Goal: Entertainment & Leisure: Consume media (video, audio)

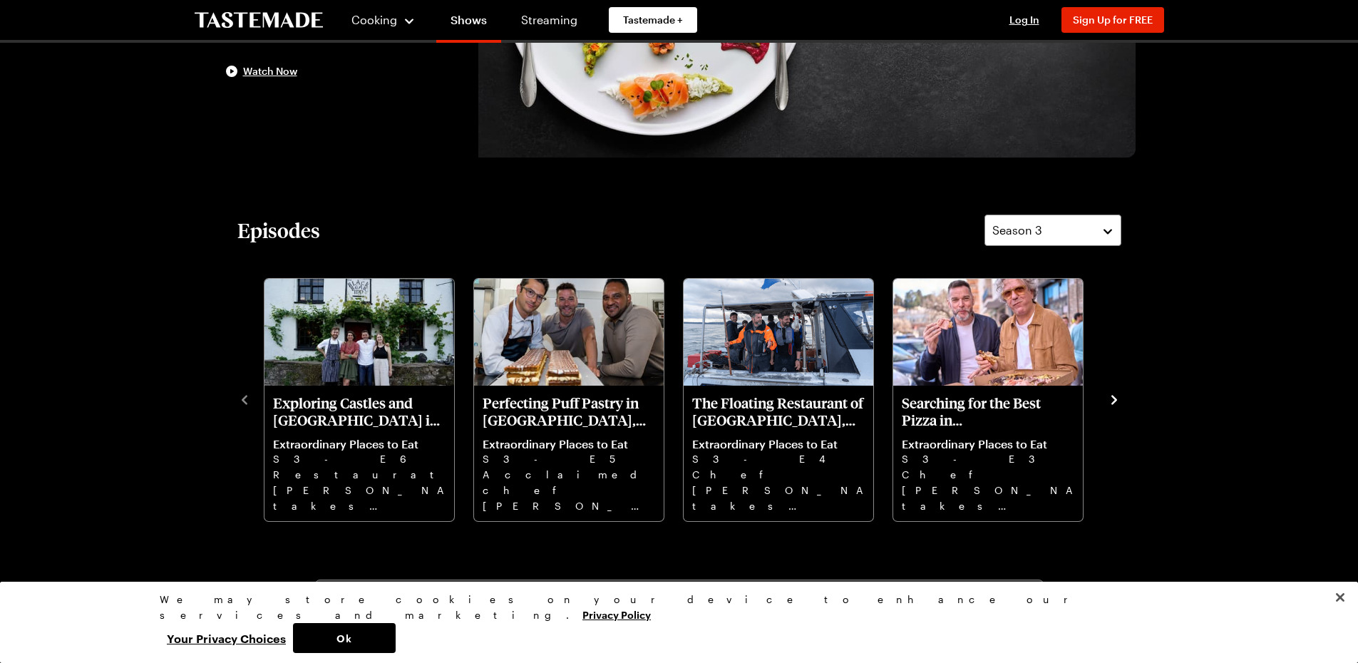
scroll to position [285, 0]
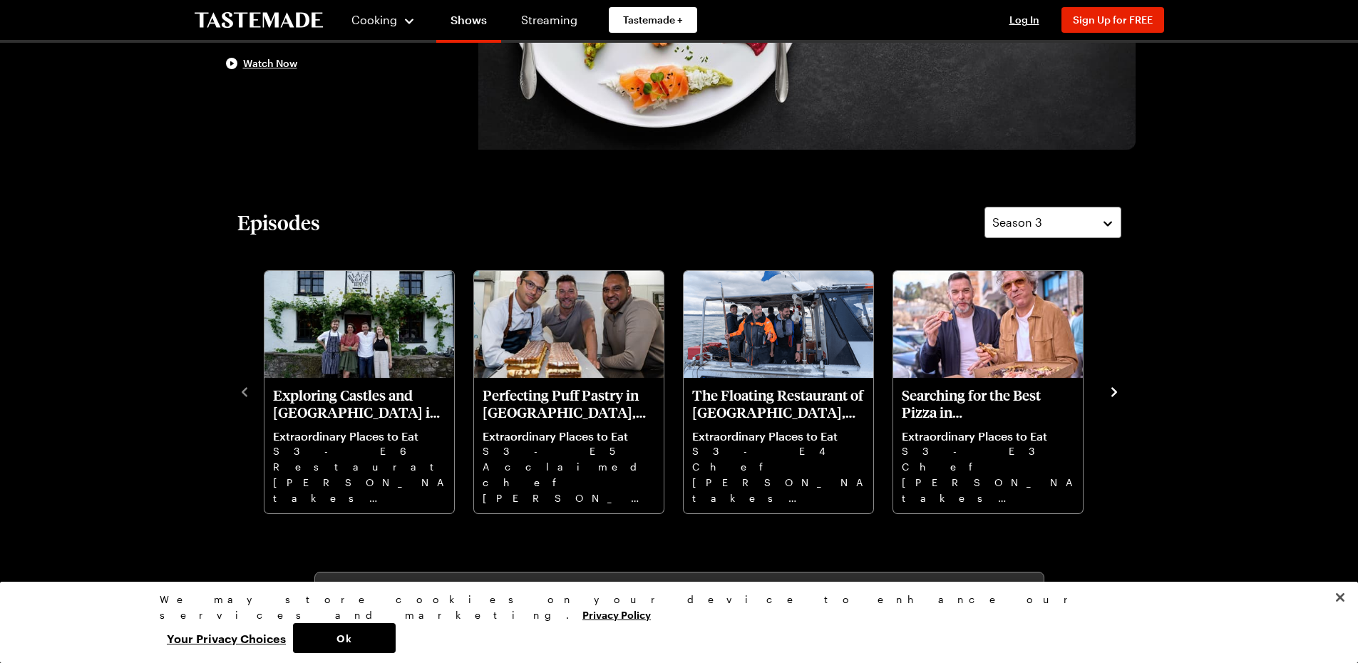
click at [1117, 385] on icon "navigate to next item" at bounding box center [1114, 392] width 14 height 14
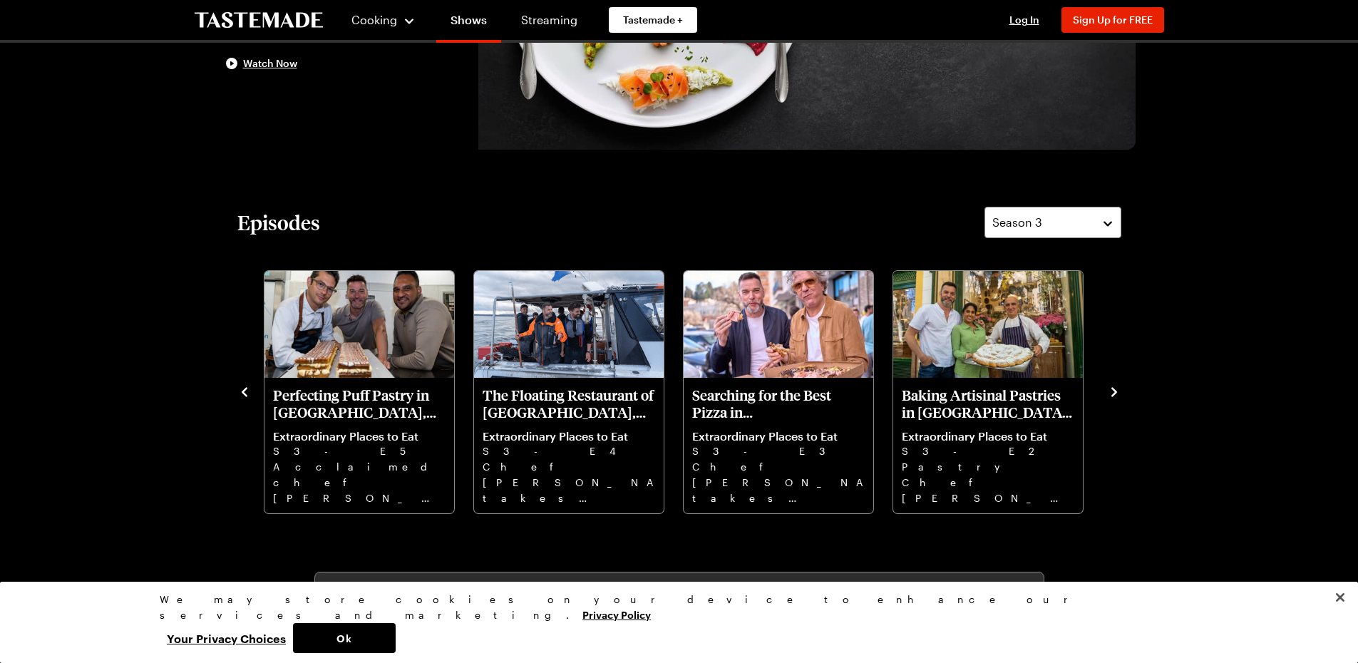
click at [1117, 385] on icon "navigate to next item" at bounding box center [1114, 392] width 14 height 14
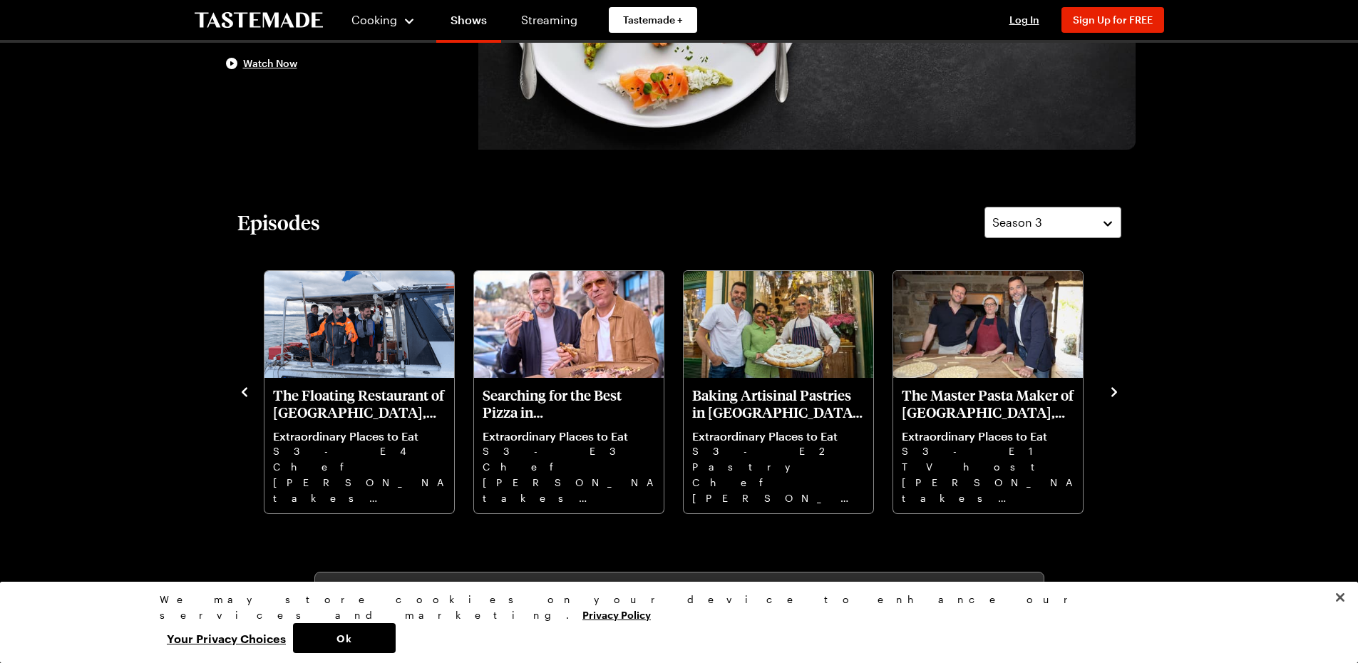
click at [1117, 385] on icon "navigate to next item" at bounding box center [1114, 392] width 14 height 14
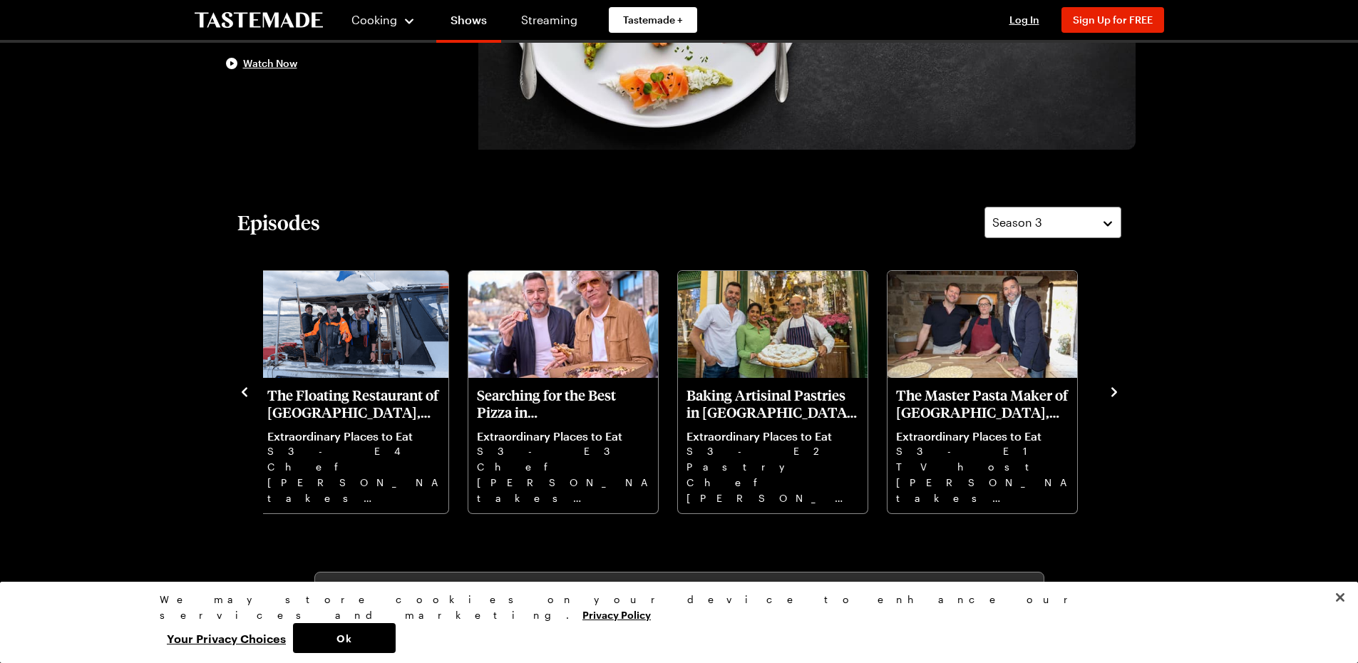
click at [1117, 385] on icon "navigate to next item" at bounding box center [1114, 392] width 14 height 14
click at [246, 390] on icon "navigate to previous item" at bounding box center [244, 392] width 14 height 14
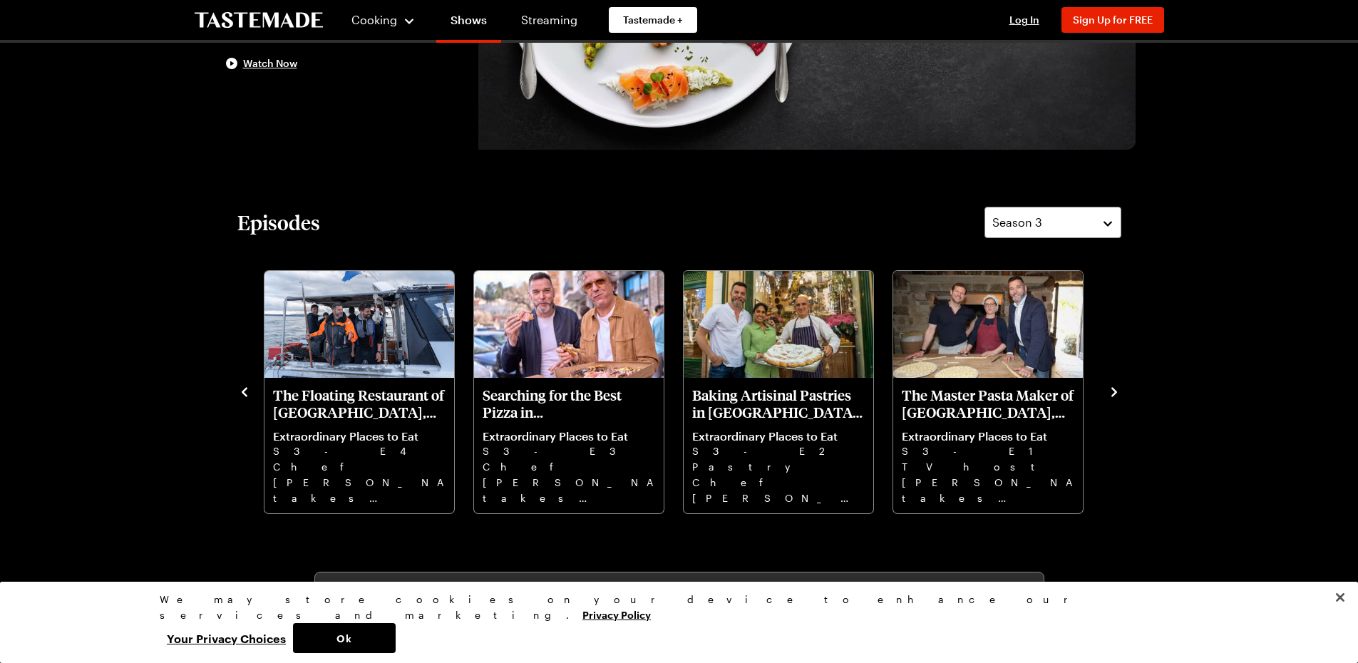
click at [246, 390] on icon "navigate to previous item" at bounding box center [244, 392] width 14 height 14
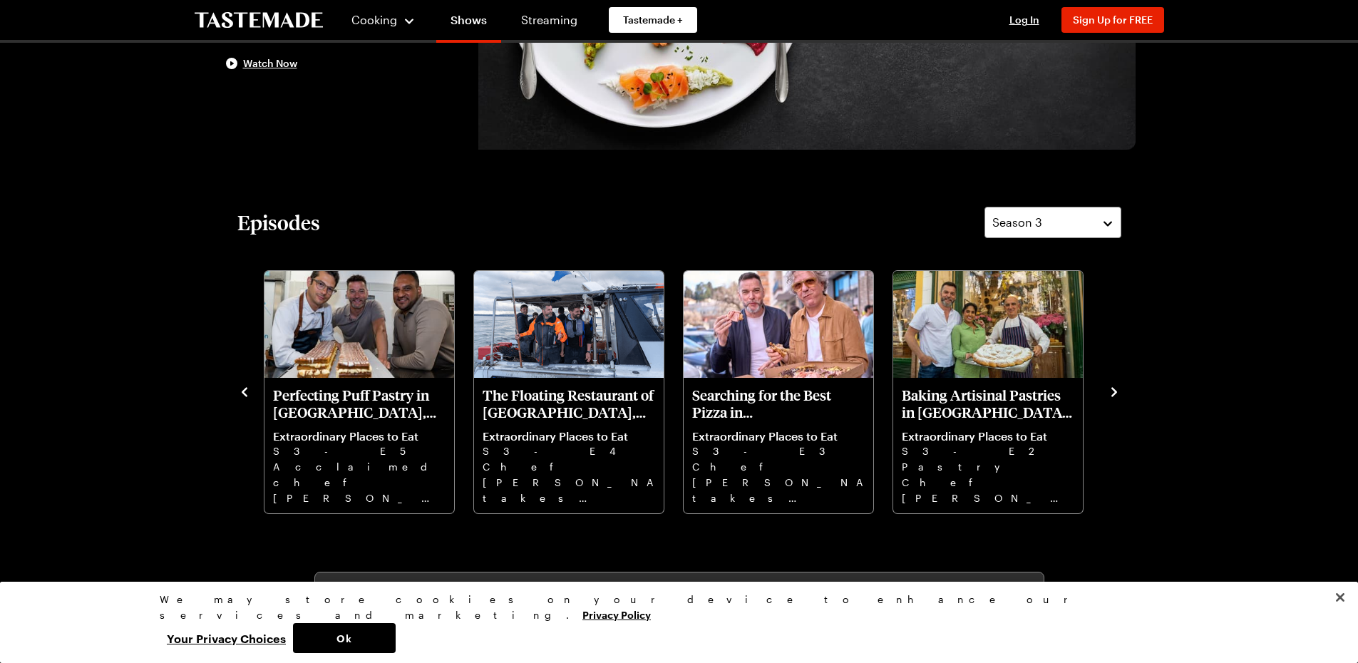
click at [246, 390] on icon "navigate to previous item" at bounding box center [244, 392] width 14 height 14
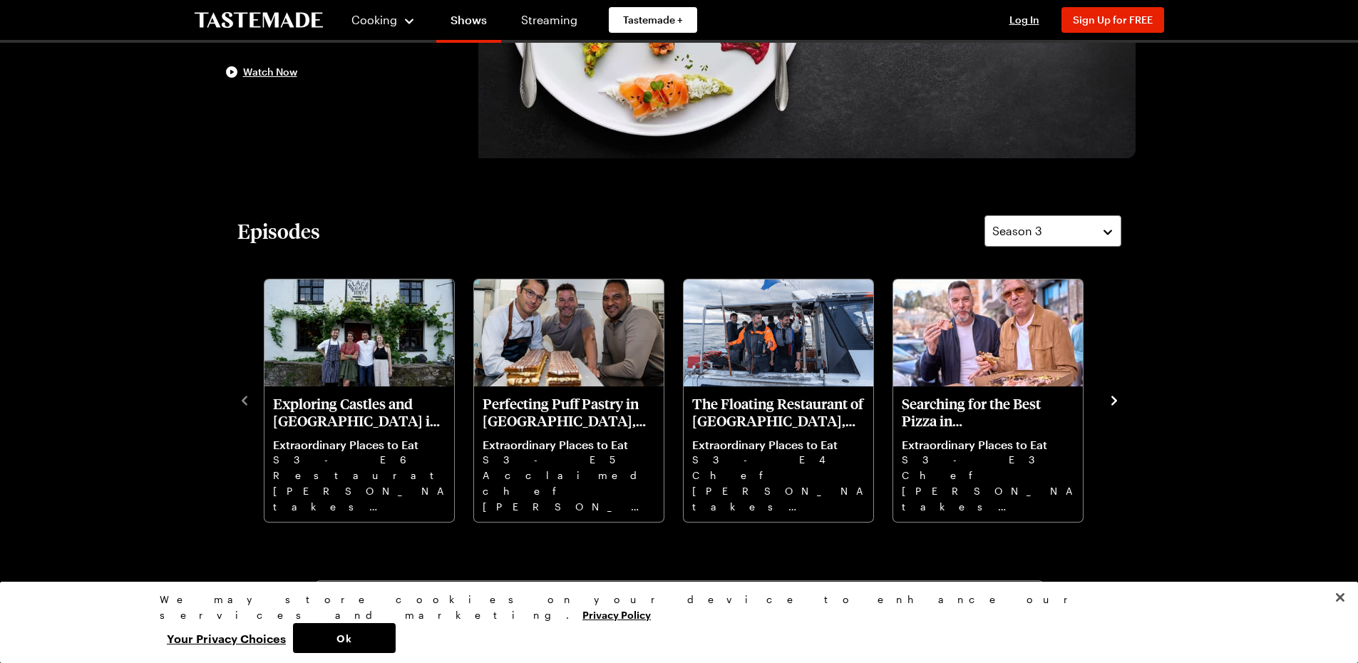
scroll to position [143, 0]
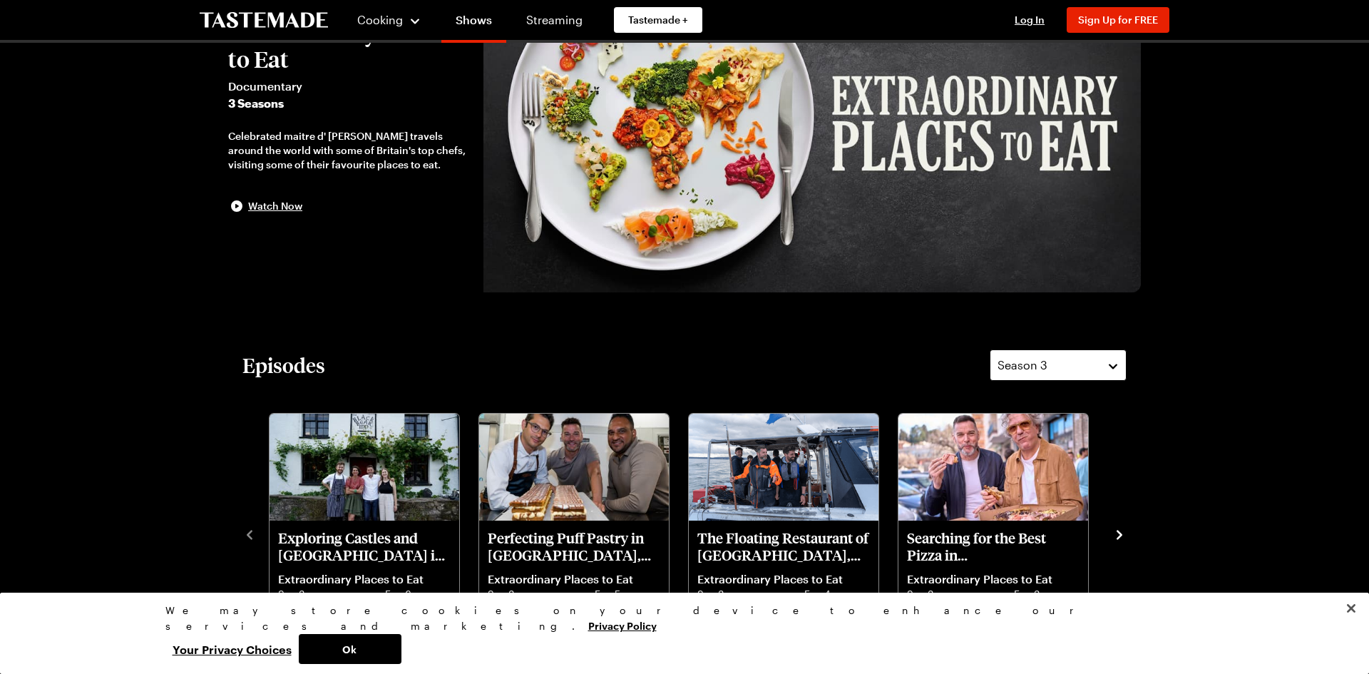
click at [1117, 358] on button "Season 3" at bounding box center [1058, 364] width 137 height 31
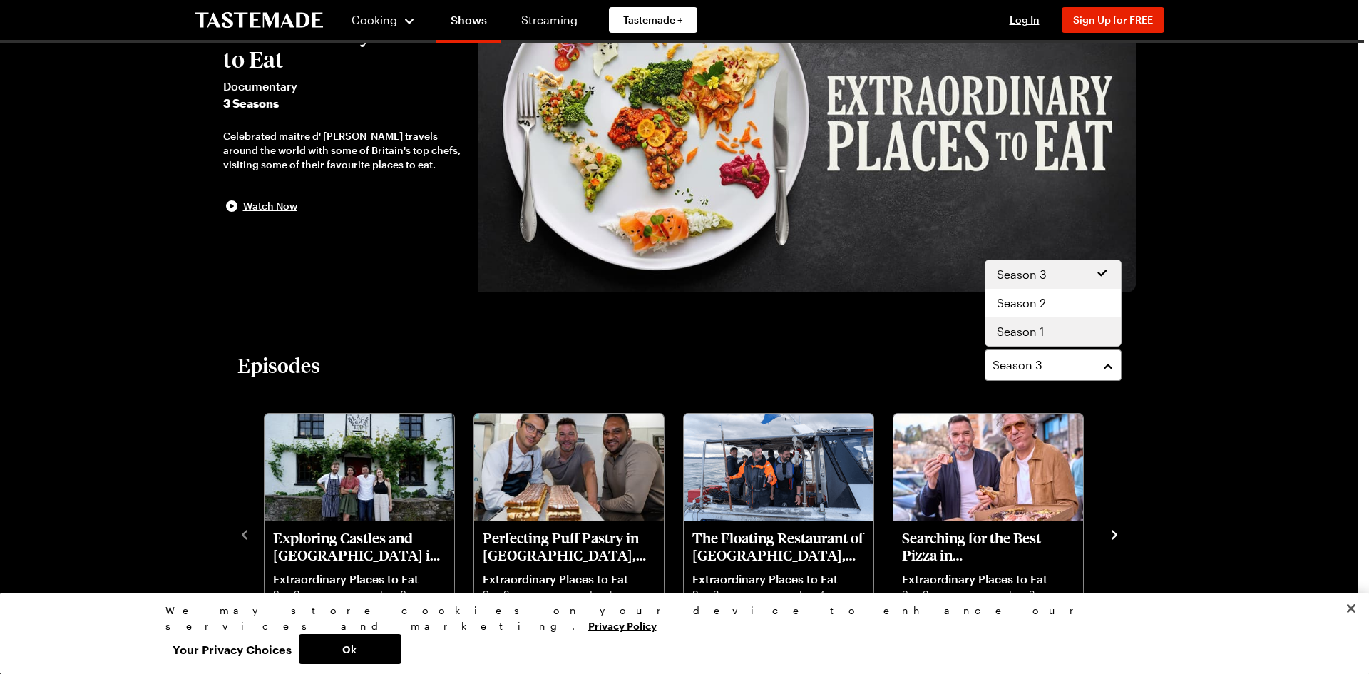
click at [1092, 330] on div "Season 1" at bounding box center [1053, 331] width 113 height 17
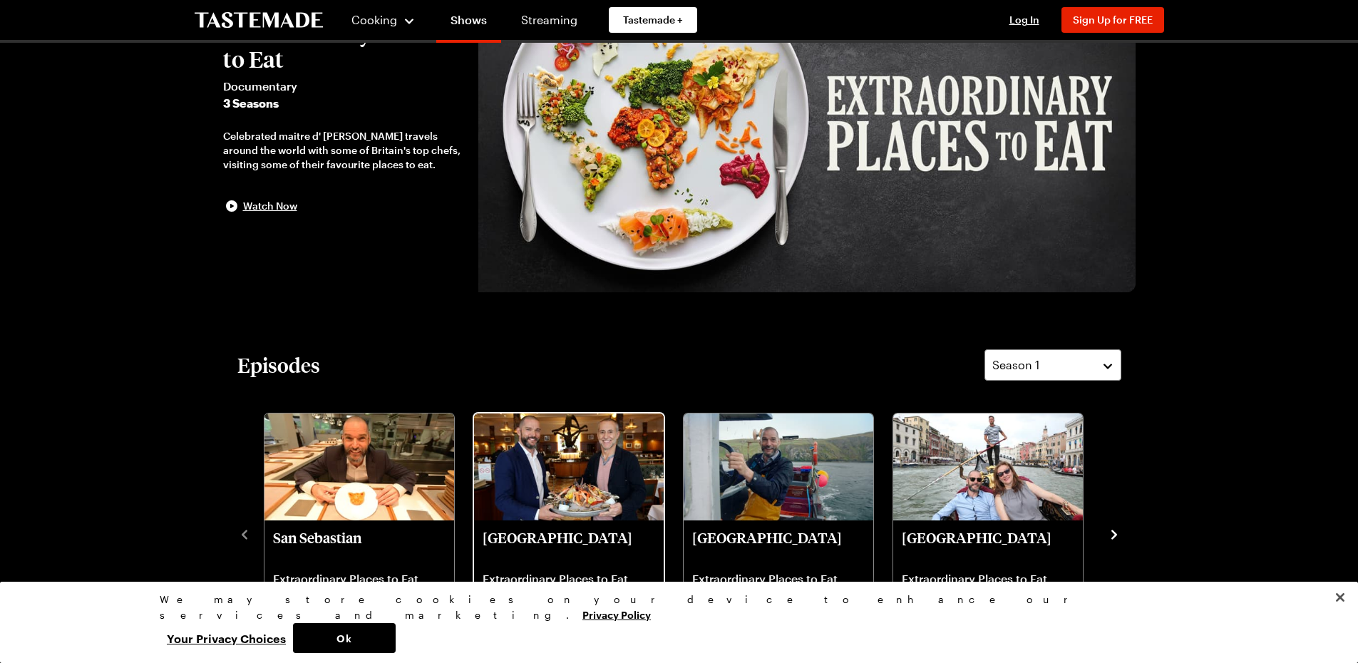
click at [559, 480] on img "Paris" at bounding box center [569, 467] width 190 height 107
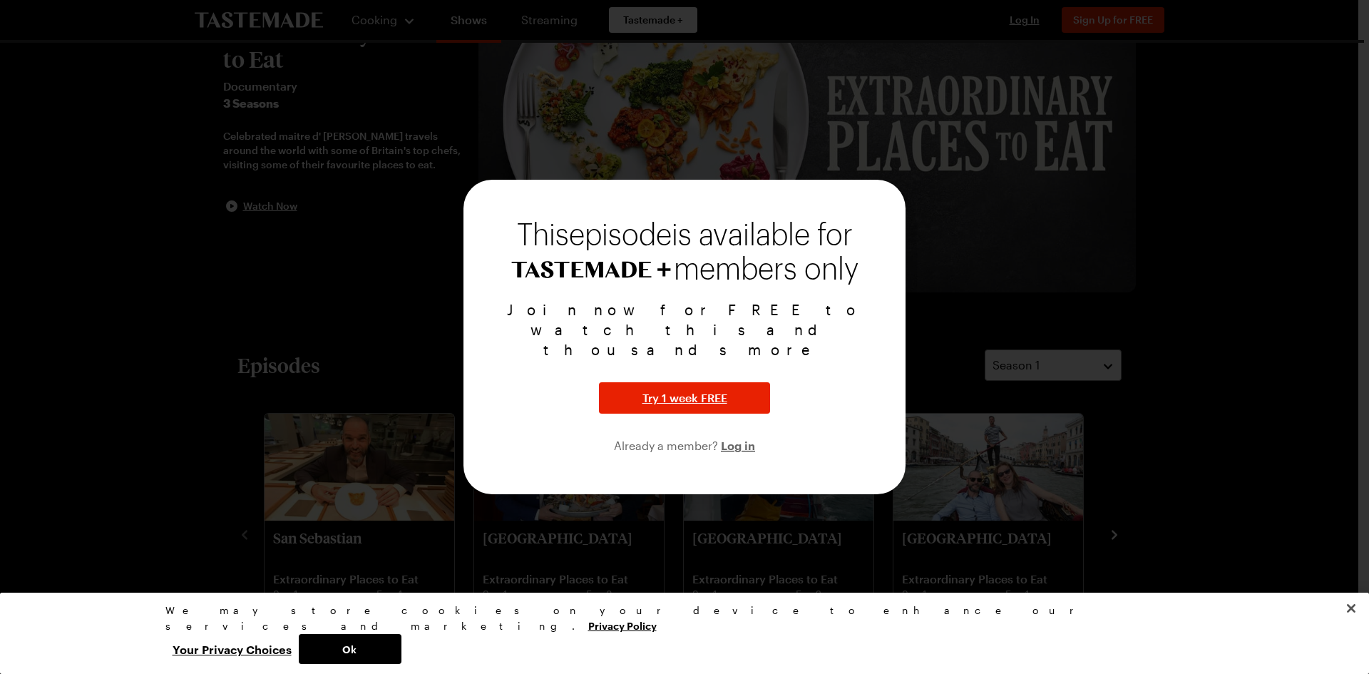
click at [1157, 222] on div at bounding box center [684, 337] width 1369 height 674
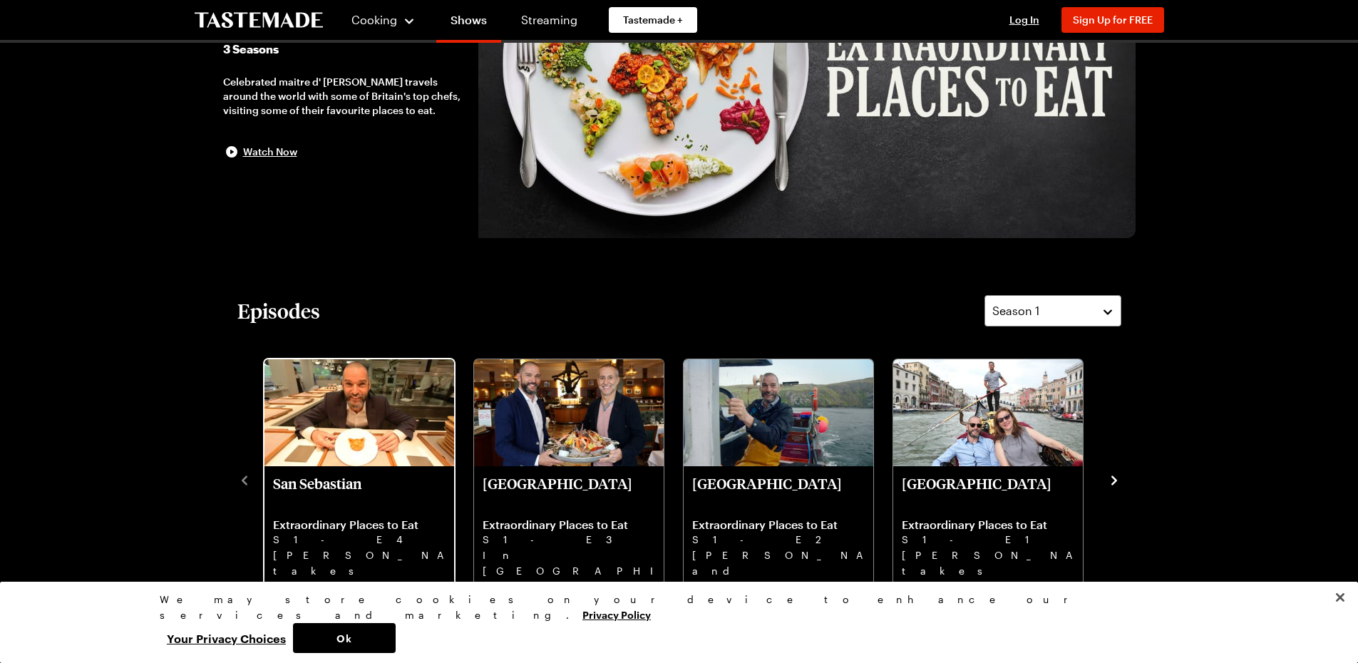
scroll to position [285, 0]
